Goal: Task Accomplishment & Management: Manage account settings

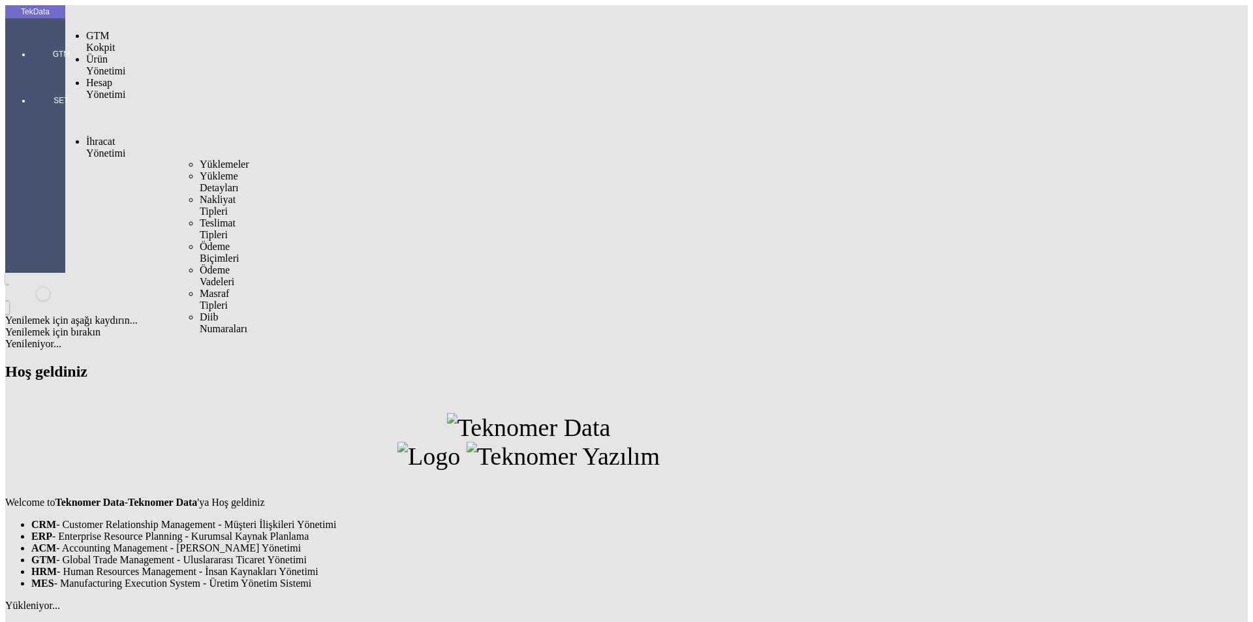
click at [200, 159] on span "Yüklemeler" at bounding box center [225, 164] width 50 height 11
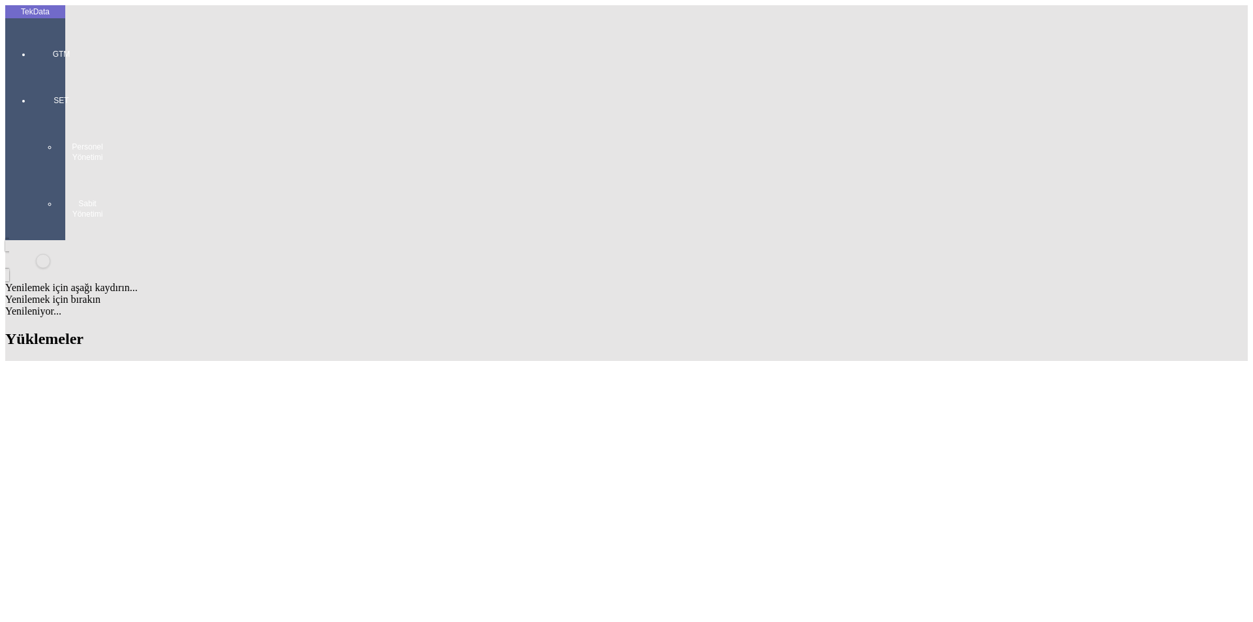
scroll to position [1289, 0]
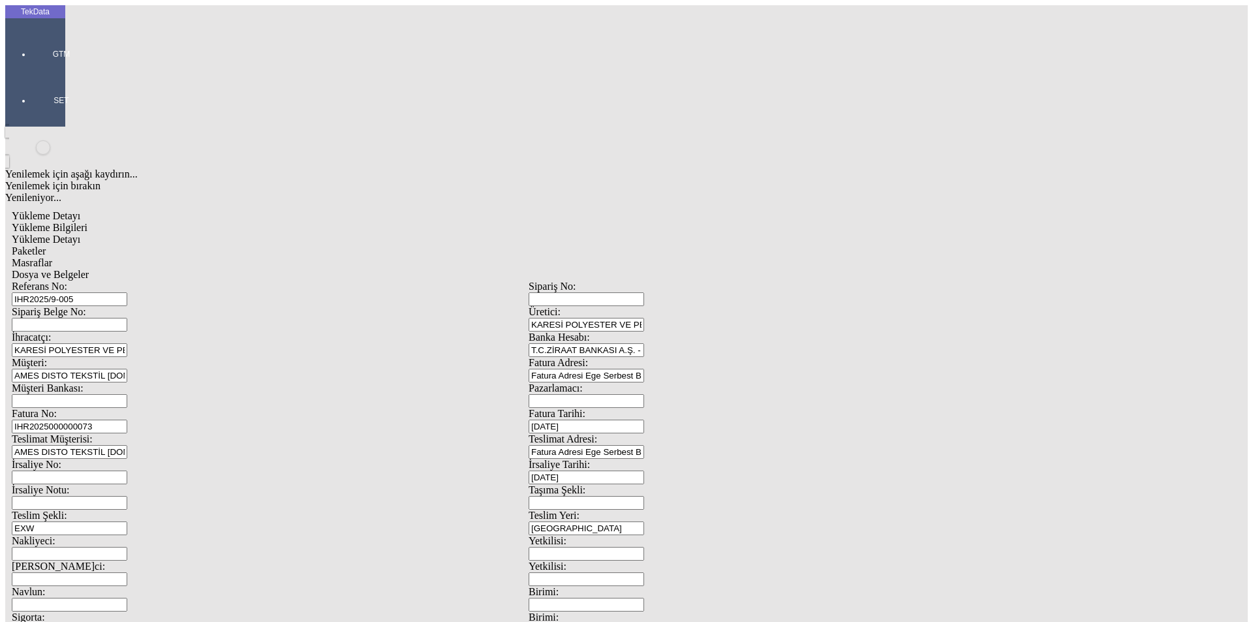
click at [127, 420] on input "IHR2025000000073" at bounding box center [70, 427] width 116 height 14
type input "IHR2025000000074"
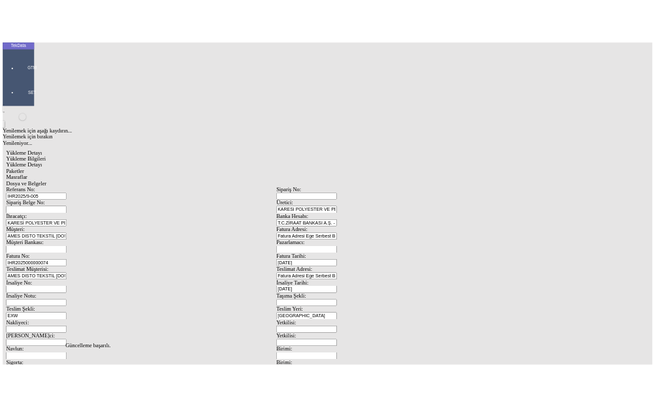
scroll to position [0, 0]
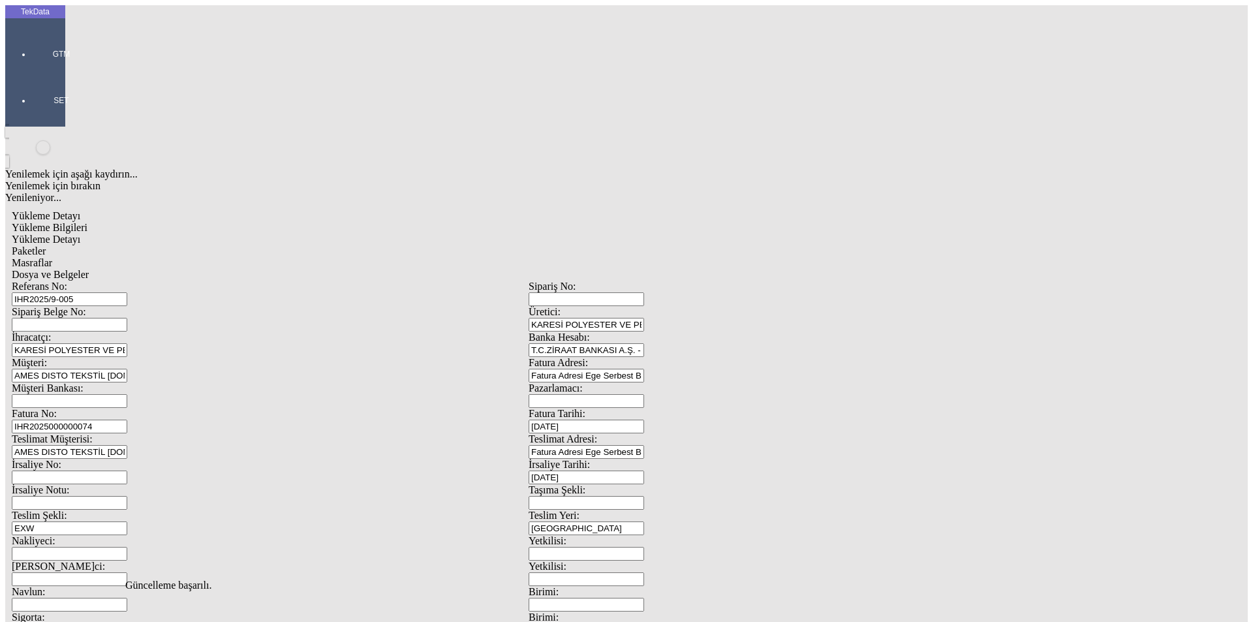
click at [89, 269] on span "Dosya ve Belgeler" at bounding box center [50, 274] width 77 height 11
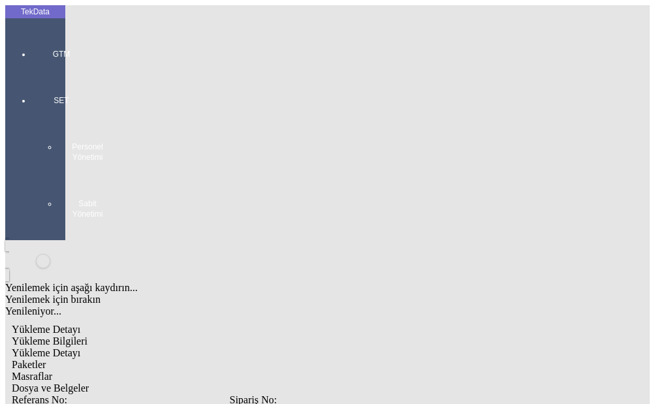
click at [89, 383] on span "Dosya ve Belgeler" at bounding box center [50, 388] width 77 height 11
